Goal: Task Accomplishment & Management: Use online tool/utility

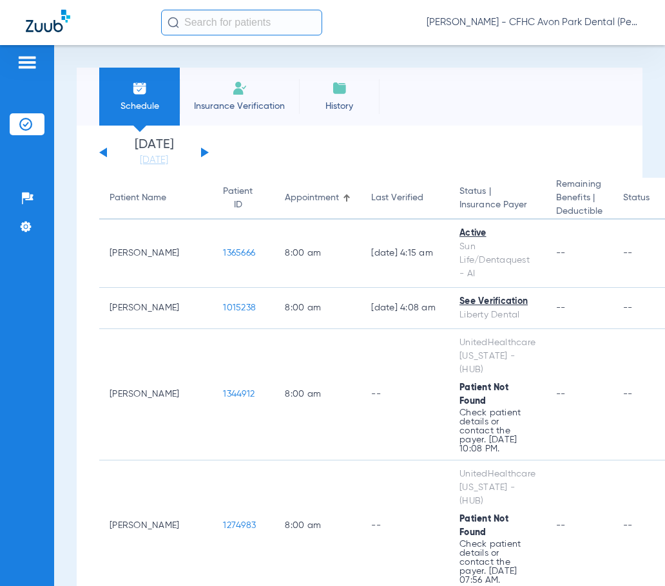
click at [202, 151] on button at bounding box center [205, 153] width 8 height 10
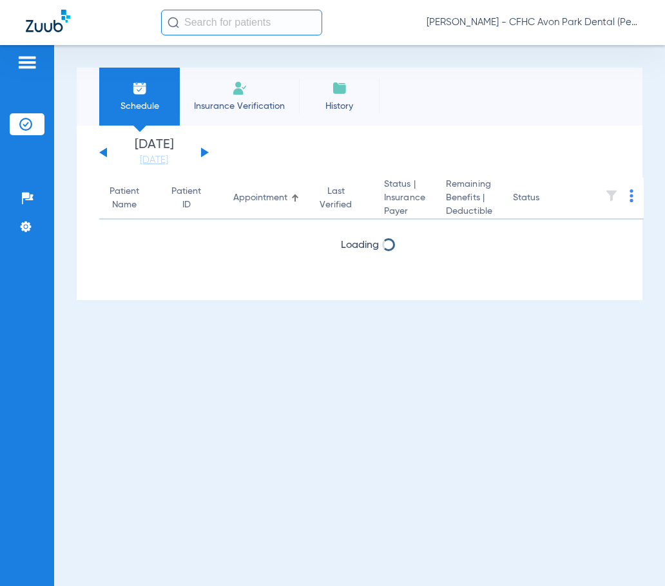
click at [202, 151] on button at bounding box center [205, 153] width 8 height 10
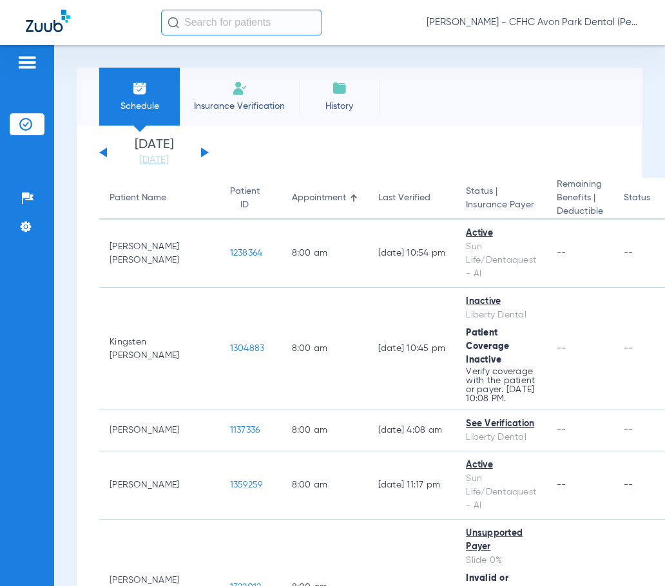
click at [103, 156] on div "[DATE] [DATE] [DATE] [DATE] [DATE] [DATE] [DATE] [DATE] [DATE] [DATE] [DATE] [D…" at bounding box center [154, 153] width 110 height 28
click at [103, 152] on button at bounding box center [103, 153] width 8 height 10
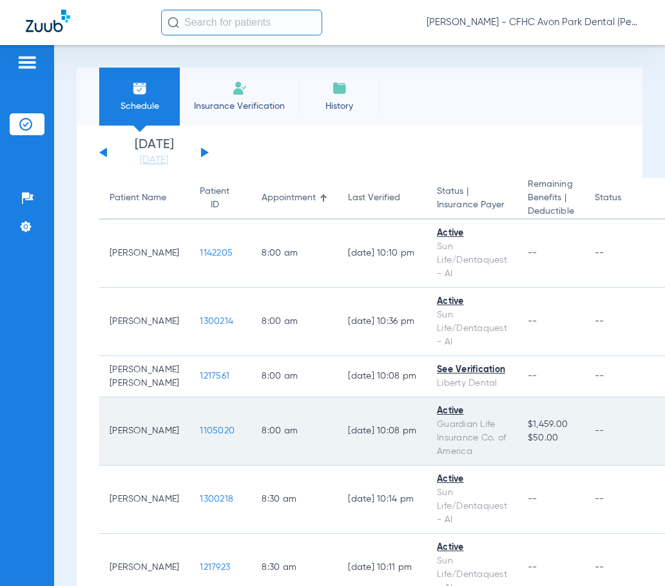
click at [200, 436] on span "1105020" at bounding box center [217, 431] width 35 height 9
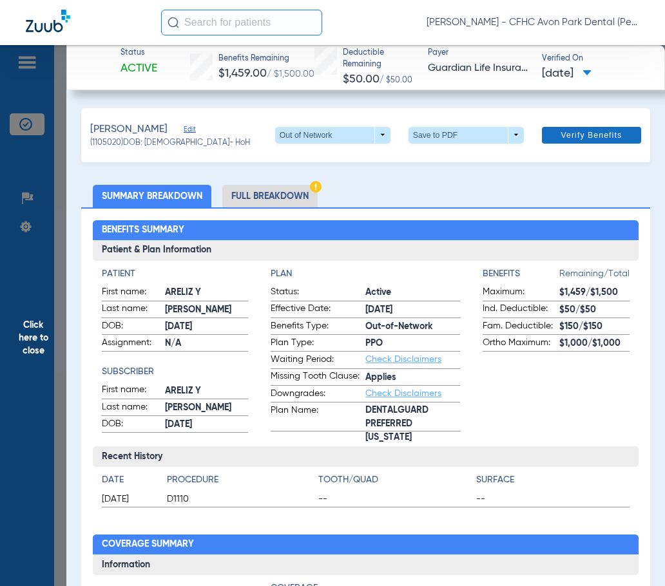
click at [561, 134] on span "Verify Benefits" at bounding box center [591, 135] width 61 height 10
click at [438, 135] on span at bounding box center [466, 135] width 115 height 17
click at [442, 166] on button "insert_drive_file Save to PDF" at bounding box center [447, 161] width 97 height 26
click at [37, 343] on span "Click here to close" at bounding box center [33, 338] width 66 height 586
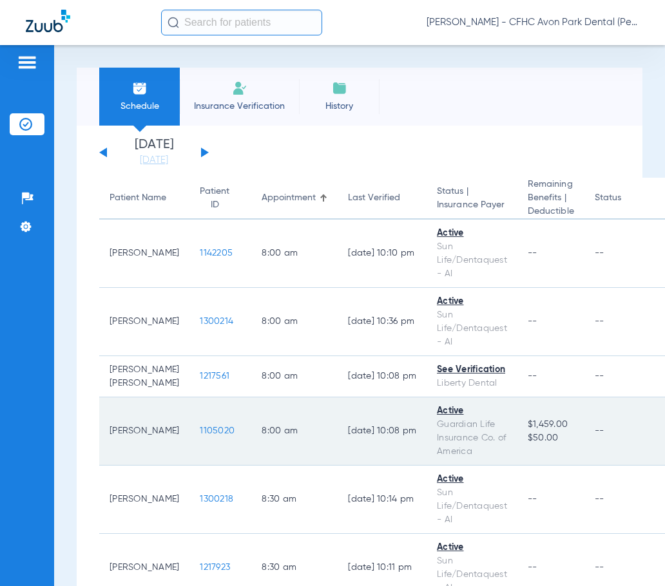
click at [122, 428] on td "[PERSON_NAME]" at bounding box center [144, 432] width 90 height 68
click at [200, 428] on span "1105020" at bounding box center [217, 431] width 35 height 9
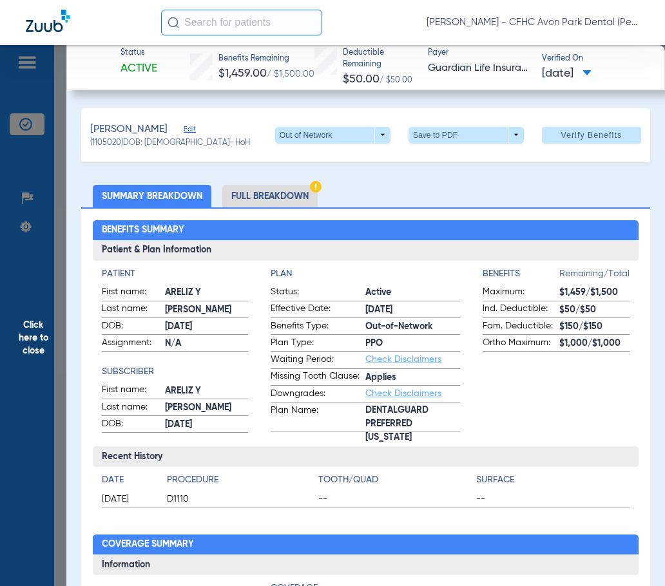
click at [31, 328] on span "Click here to close" at bounding box center [33, 338] width 66 height 586
